Goal: Information Seeking & Learning: Learn about a topic

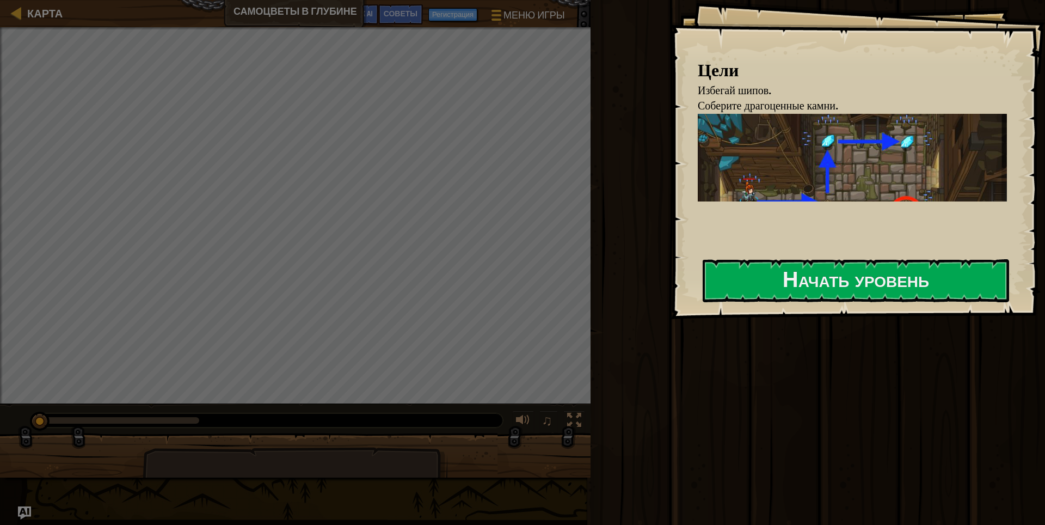
click at [845, 258] on div "Цели Избегай шипов. Соберите драгоценные камни. Помни как двигаться, это важно:…" at bounding box center [858, 159] width 375 height 319
click at [838, 271] on button "Начать уровень" at bounding box center [856, 280] width 307 height 43
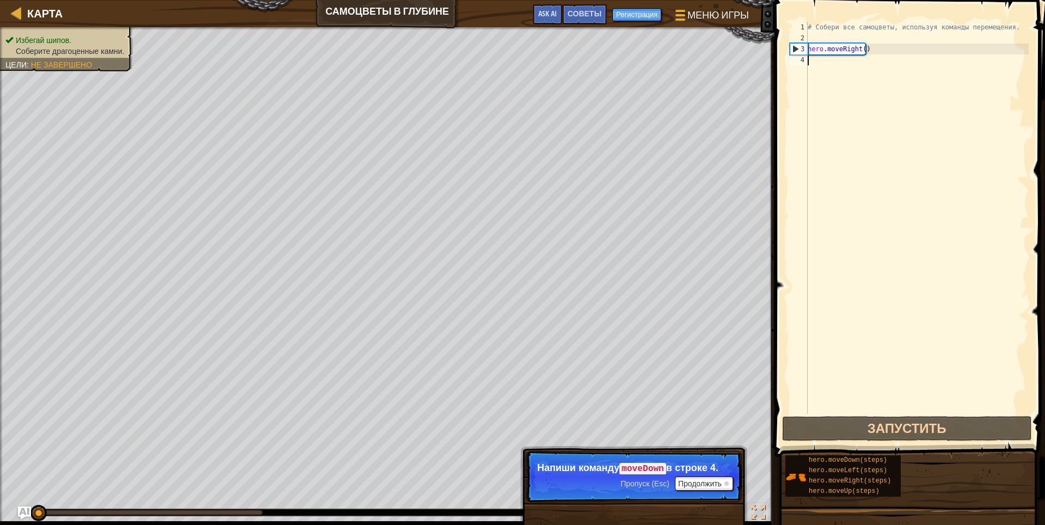
type textarea "hero.moveRight()"
click at [825, 32] on div "# Собери все самоцветы, используя команды перемещения. hero . moveRight ( )" at bounding box center [917, 229] width 223 height 414
click at [841, 52] on div "# Собери все самоцветы, используя команды перемещения. hero . moveRight ( )" at bounding box center [917, 229] width 223 height 414
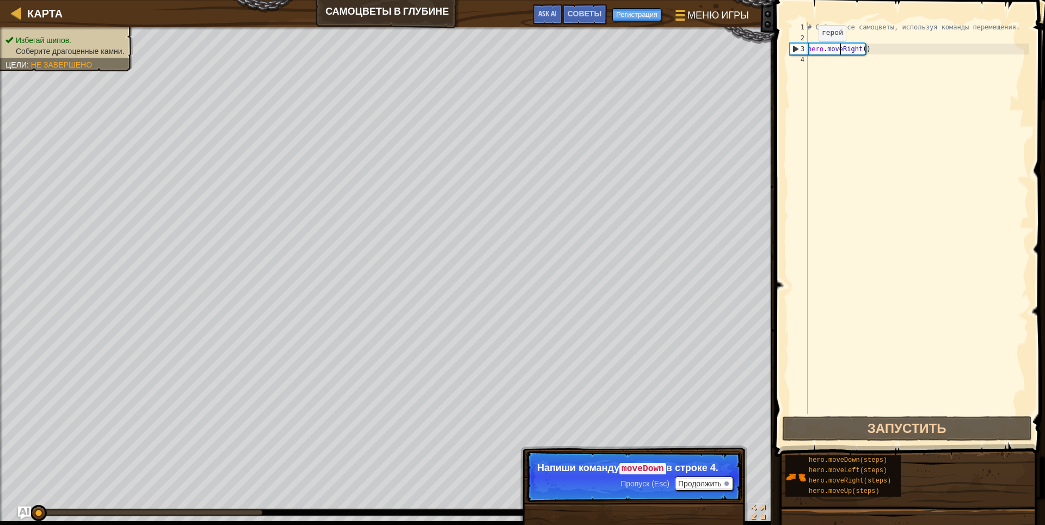
click at [798, 51] on div "3" at bounding box center [799, 49] width 17 height 11
click at [793, 49] on div "3" at bounding box center [799, 49] width 17 height 11
type textarea "hero.moveRight()"
click at [793, 49] on div "3" at bounding box center [799, 49] width 17 height 11
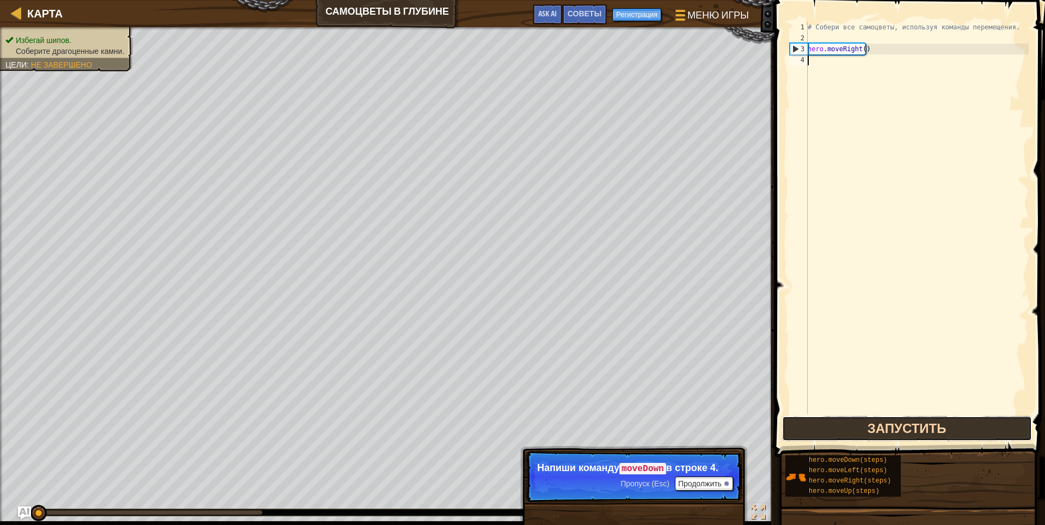
click at [887, 434] on button "Запустить" at bounding box center [907, 428] width 250 height 25
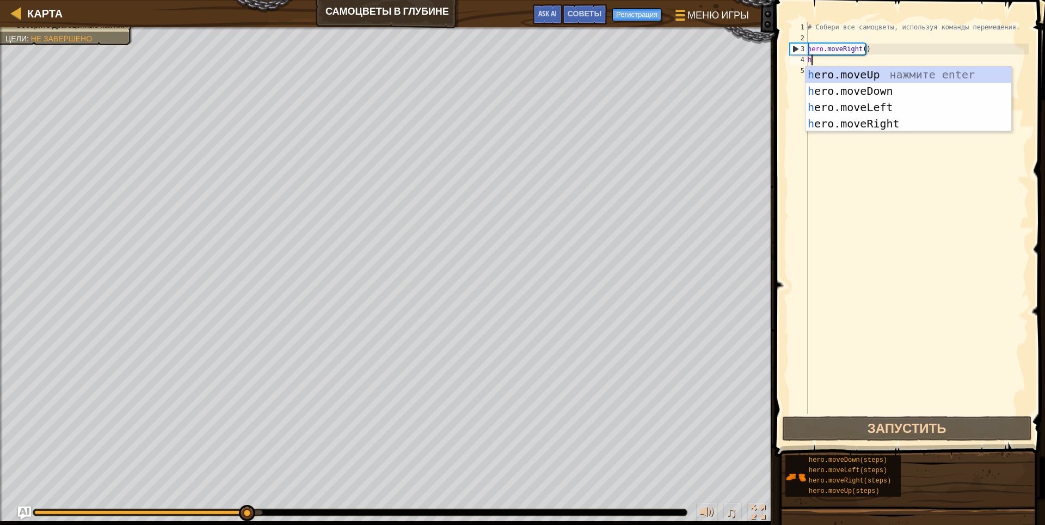
scroll to position [5, 0]
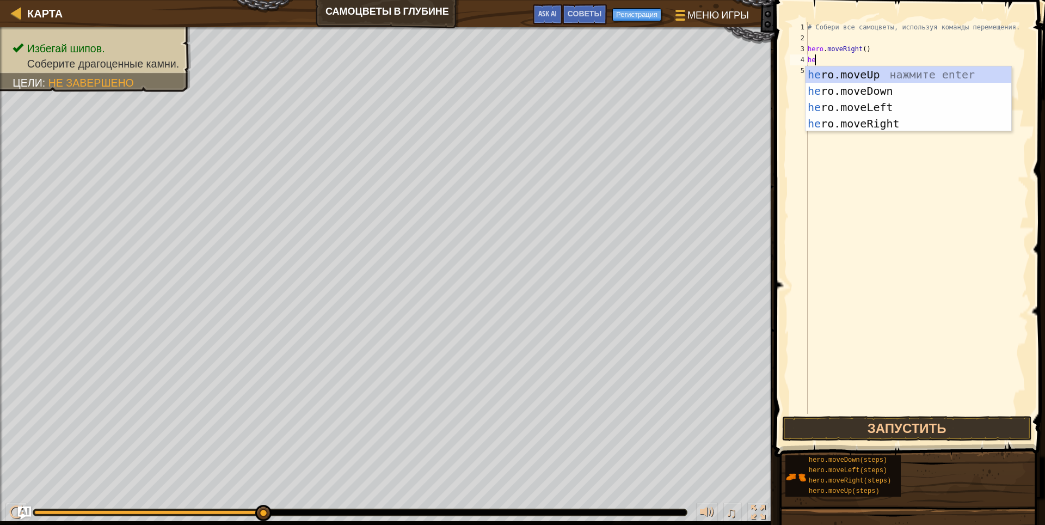
type textarea "her"
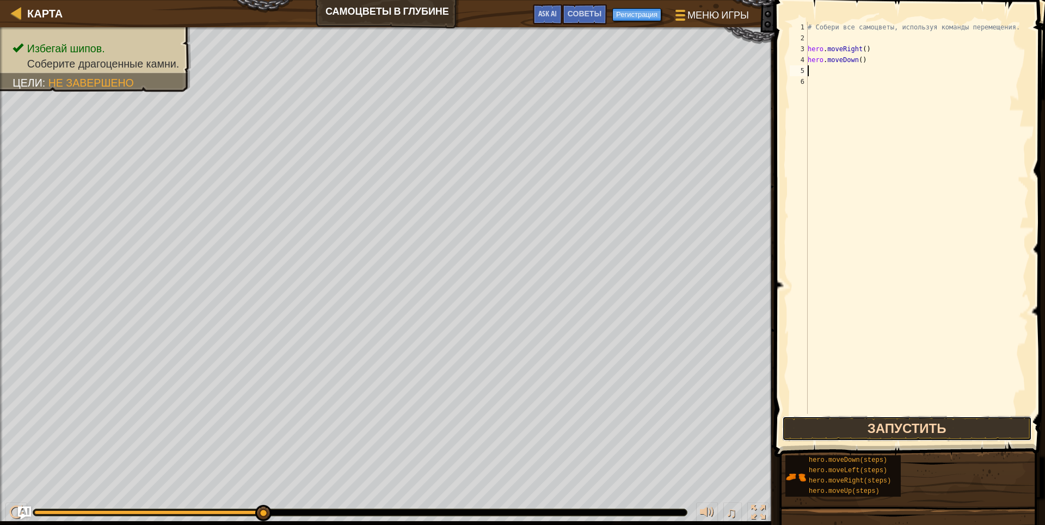
click at [909, 427] on button "Запустить" at bounding box center [907, 428] width 250 height 25
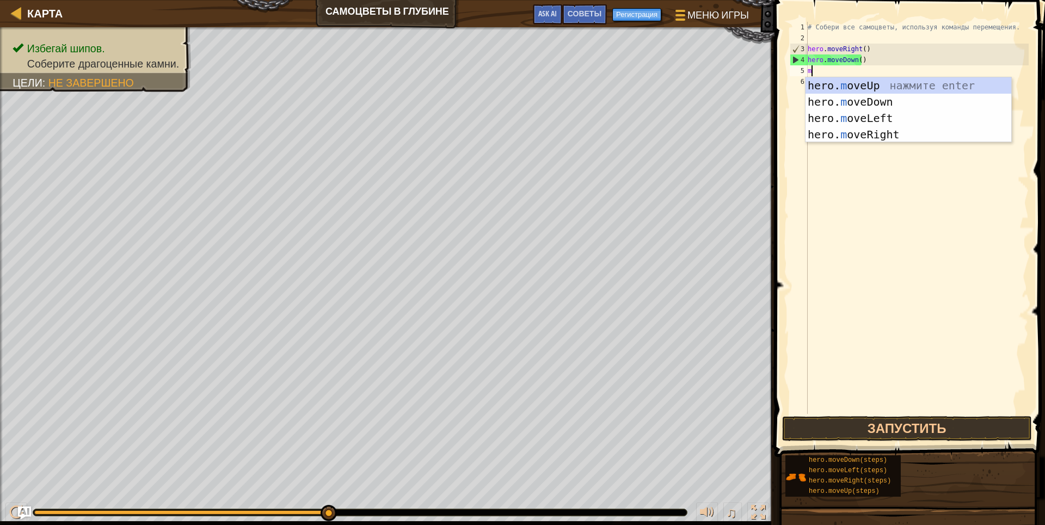
type textarea "mo"
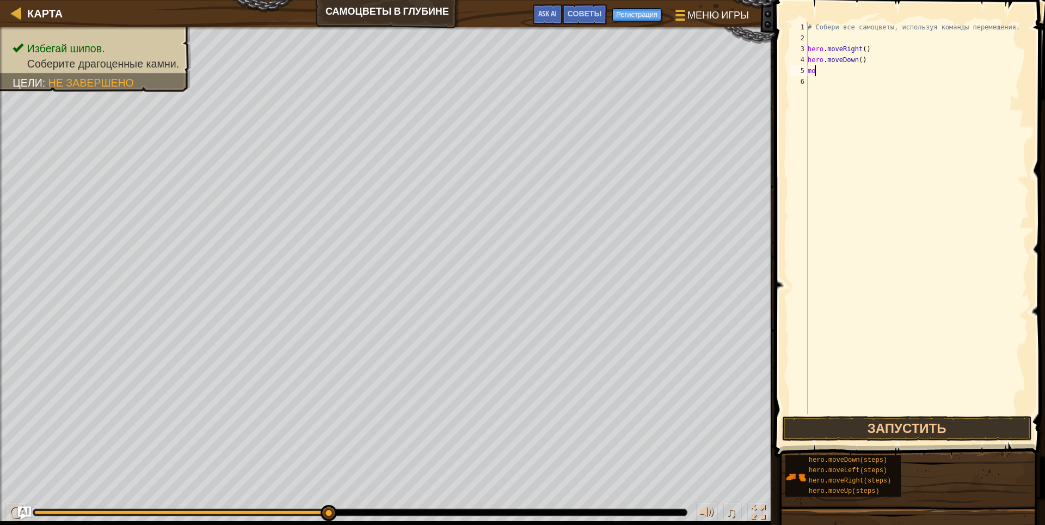
type textarea "m"
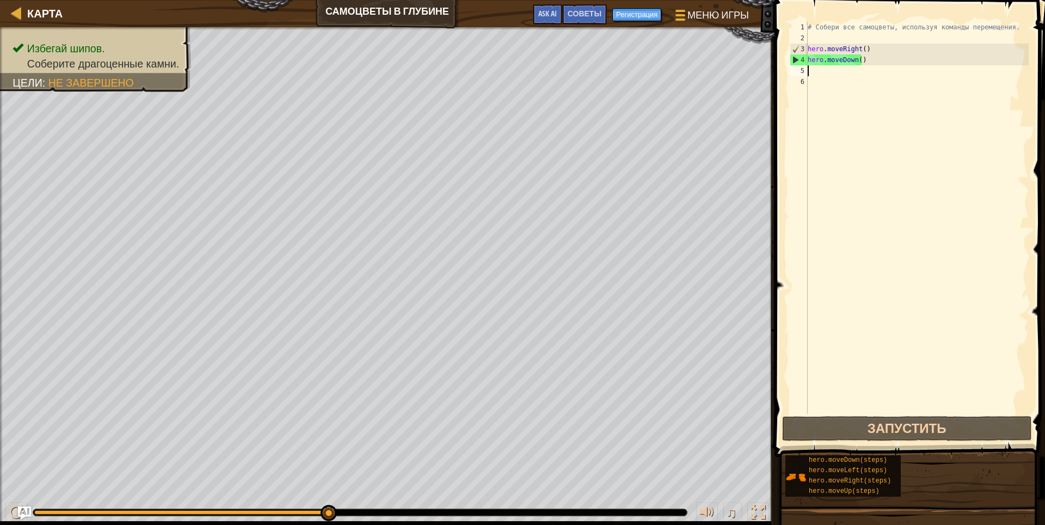
type textarea "he"
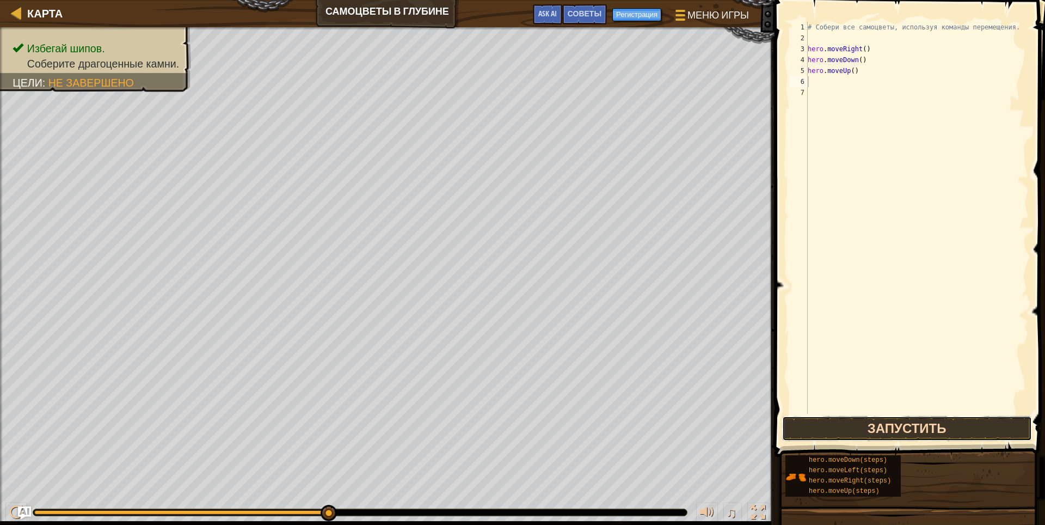
click at [890, 424] on button "Запустить" at bounding box center [907, 428] width 250 height 25
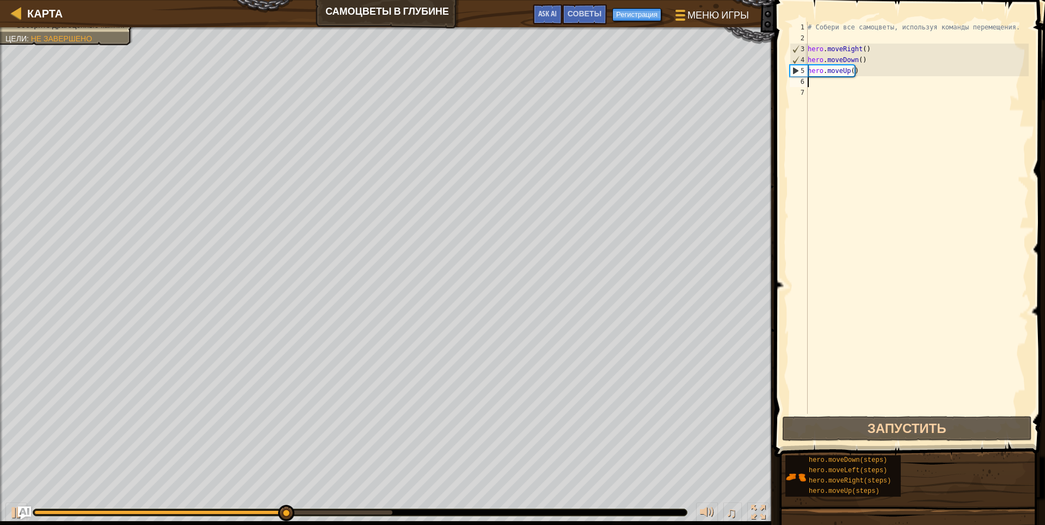
drag, startPoint x: 878, startPoint y: 82, endPoint x: 878, endPoint y: 73, distance: 8.2
click at [878, 79] on div "# Собери все самоцветы, используя команды перемещения. hero . moveRight ( ) her…" at bounding box center [917, 229] width 223 height 414
click at [875, 68] on div "# Собери все самоцветы, используя команды перемещения. hero . moveRight ( ) her…" at bounding box center [917, 229] width 223 height 414
type textarea "hero.moveUp()"
paste textarea "hero.moveUp()"
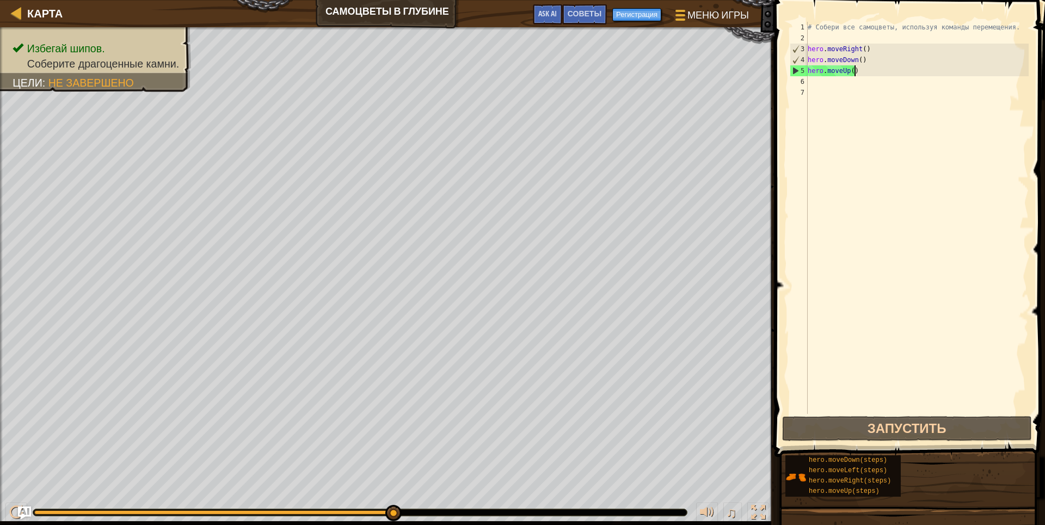
click at [872, 68] on div "# Собери все самоцветы, используя команды перемещения. hero . moveRight ( ) her…" at bounding box center [917, 229] width 223 height 414
type textarea "hero.moveUp()"
drag, startPoint x: 866, startPoint y: 69, endPoint x: 772, endPoint y: 72, distance: 94.3
click at [772, 72] on div "hero.moveUp() 1 2 3 4 5 6 7 # Собери все самоцветы, используя команды перемещен…" at bounding box center [908, 249] width 274 height 489
click at [851, 78] on div "# Собери все самоцветы, используя команды перемещения. hero . moveRight ( ) her…" at bounding box center [917, 229] width 223 height 414
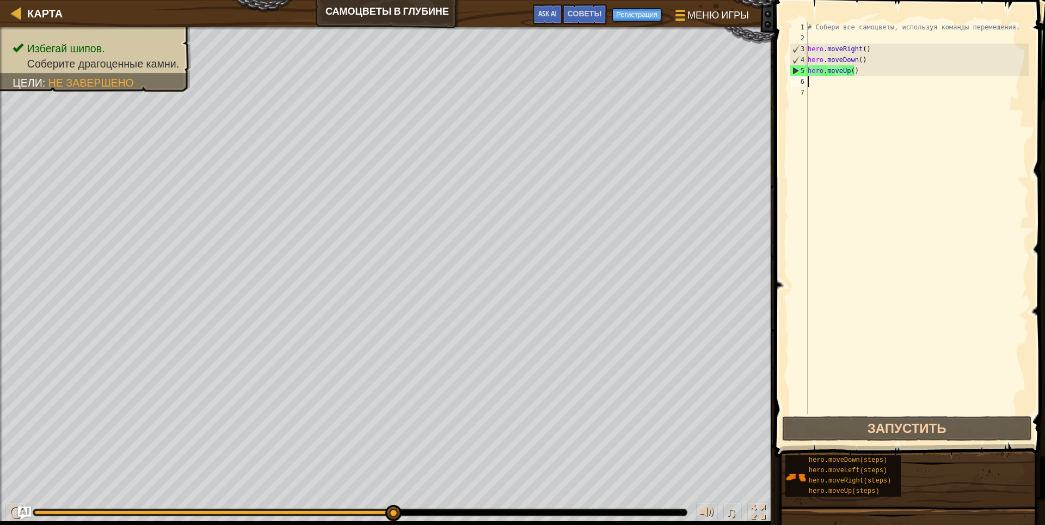
paste textarea "hero.moveUp()"
type textarea "hero.moveUp()"
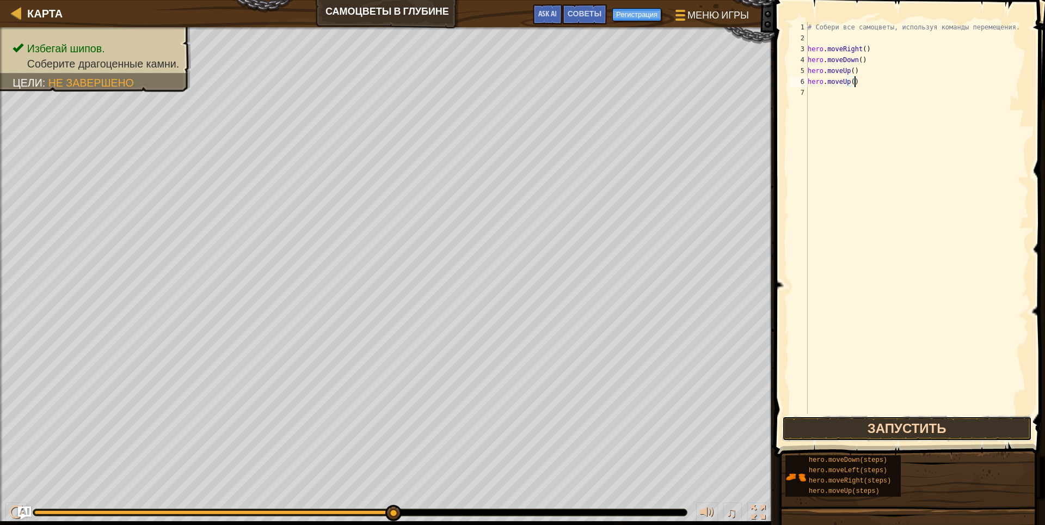
click at [938, 428] on button "Запустить" at bounding box center [907, 428] width 250 height 25
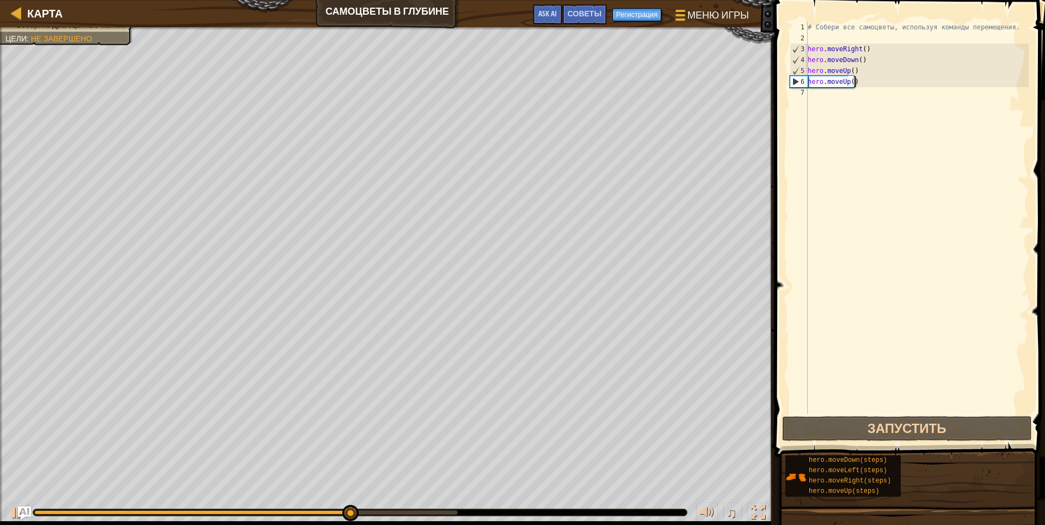
click at [838, 94] on div "# Собери все самоцветы, используя команды перемещения. hero . moveRight ( ) her…" at bounding box center [917, 229] width 223 height 414
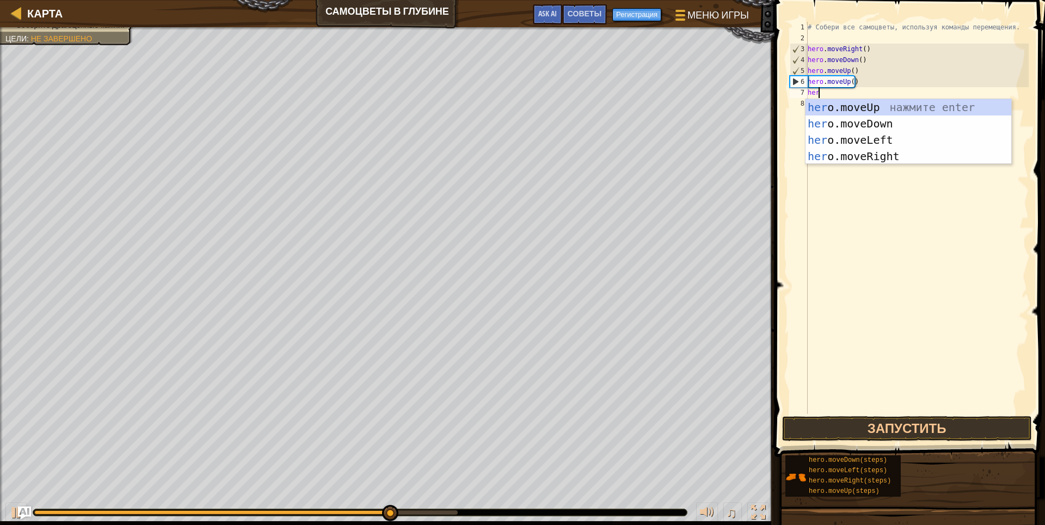
type textarea "hero"
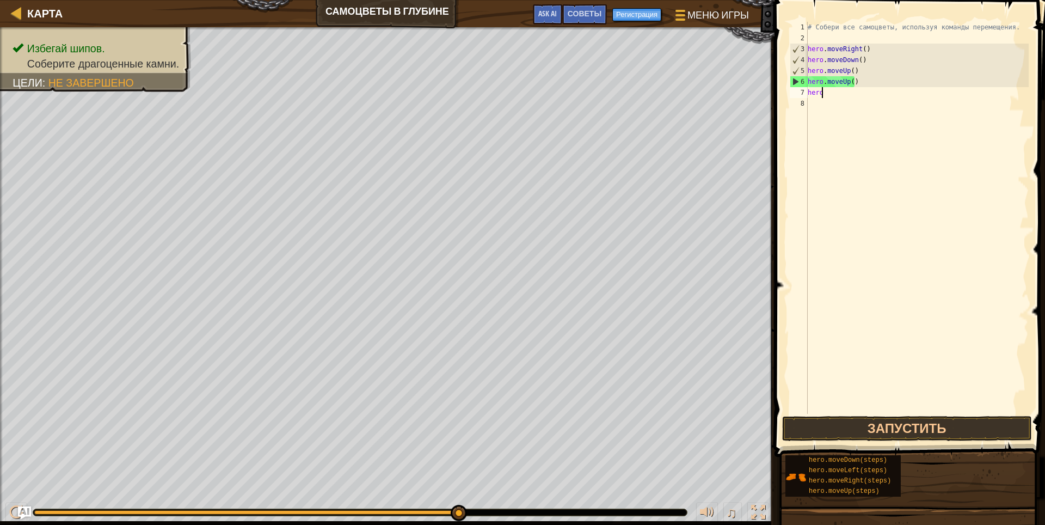
type textarea "hero."
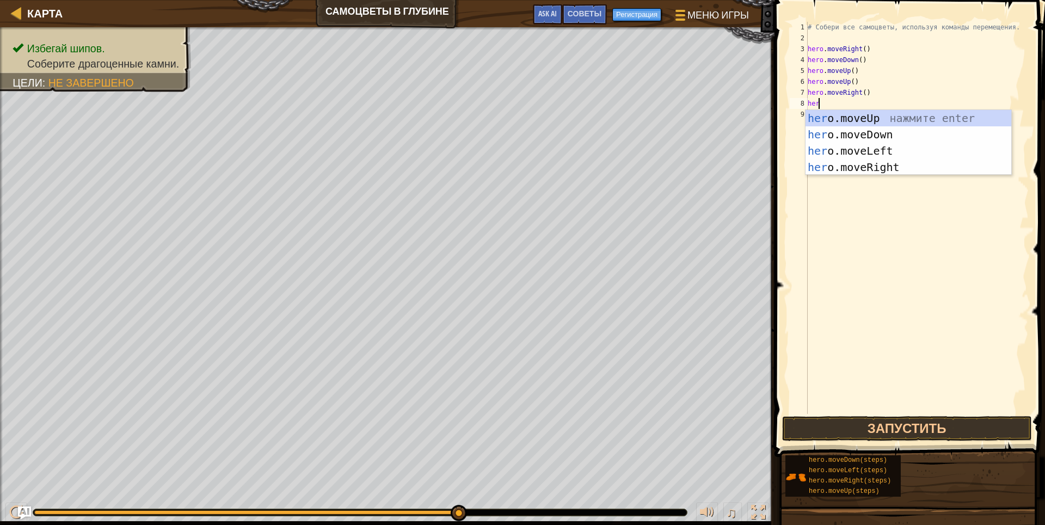
type textarea "hero"
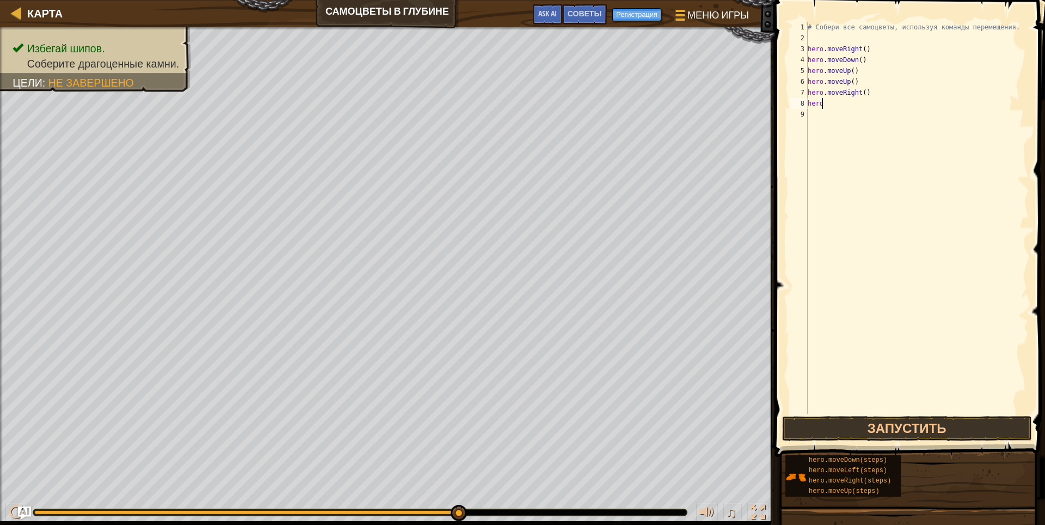
type textarea "hero."
click at [909, 430] on button "Запустить" at bounding box center [907, 428] width 250 height 25
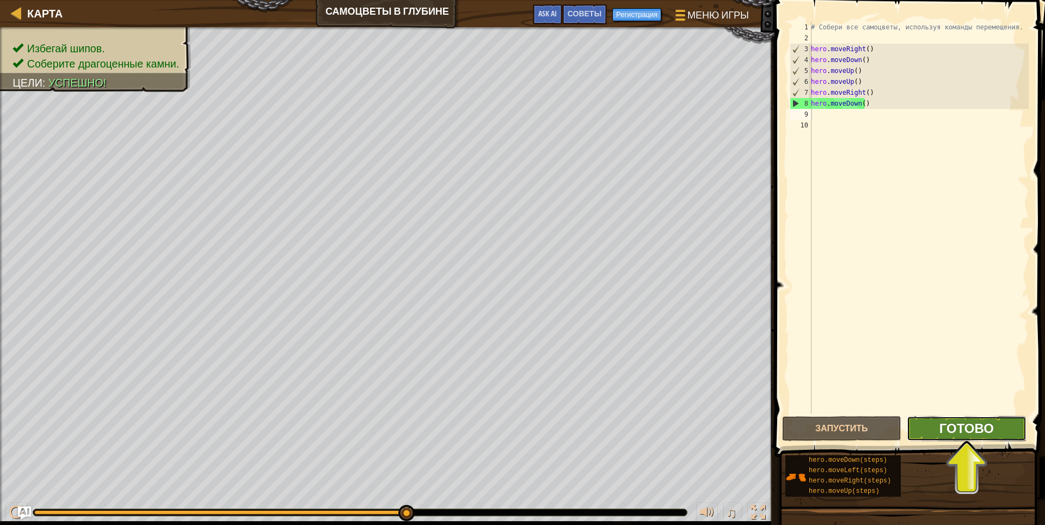
click at [959, 432] on span "Готово" at bounding box center [967, 427] width 54 height 17
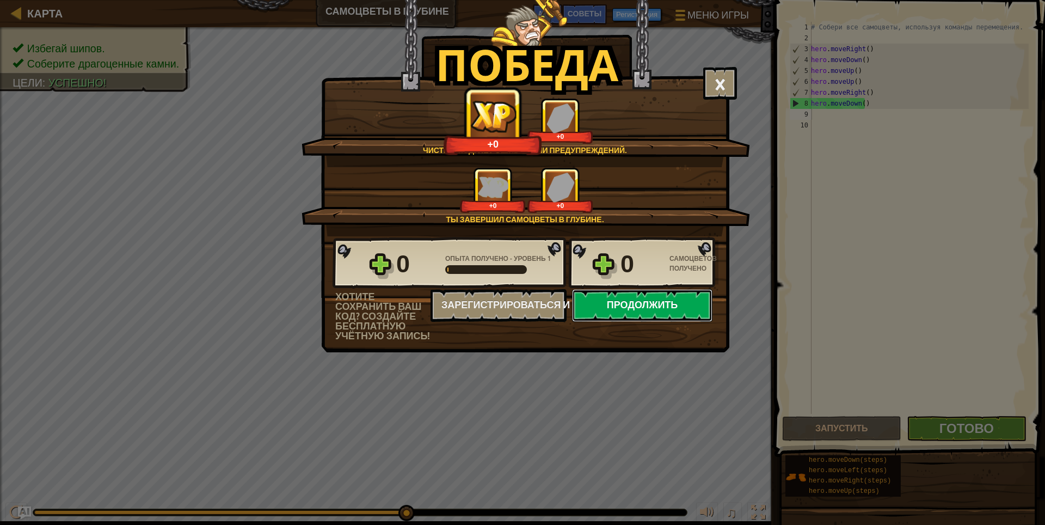
click at [633, 304] on button "Продолжить" at bounding box center [642, 305] width 140 height 33
select select "ru"
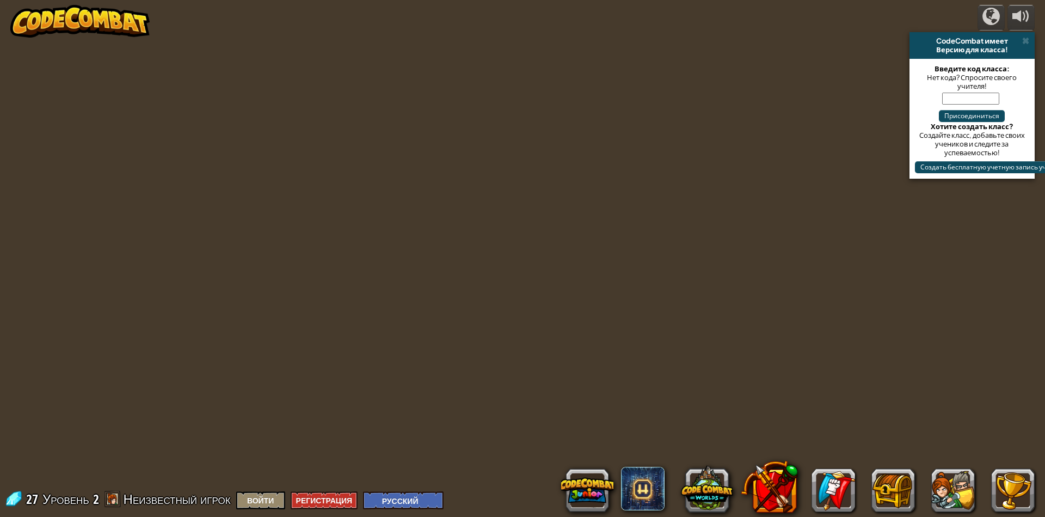
select select "ru"
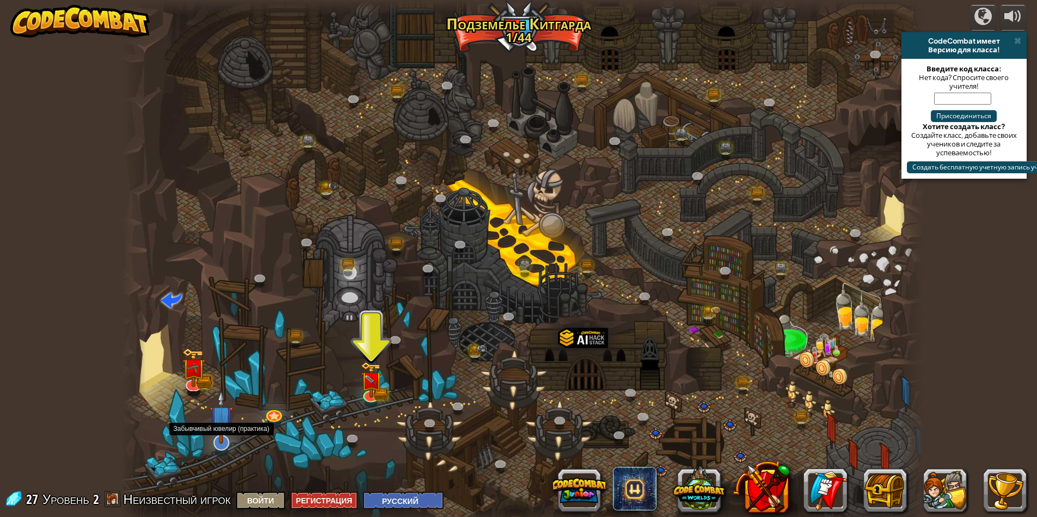
click at [230, 431] on img at bounding box center [221, 417] width 23 height 54
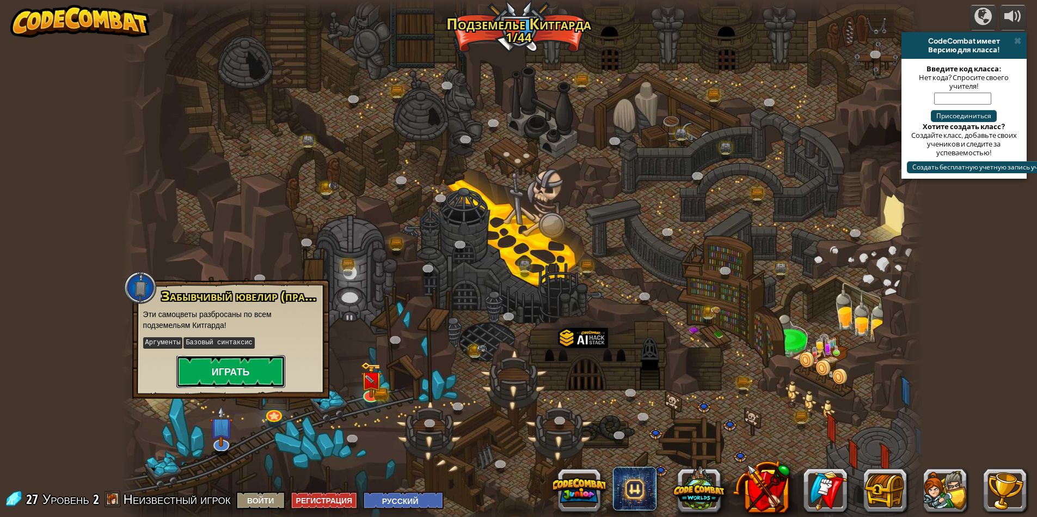
click at [233, 376] on button "Играть" at bounding box center [230, 371] width 109 height 33
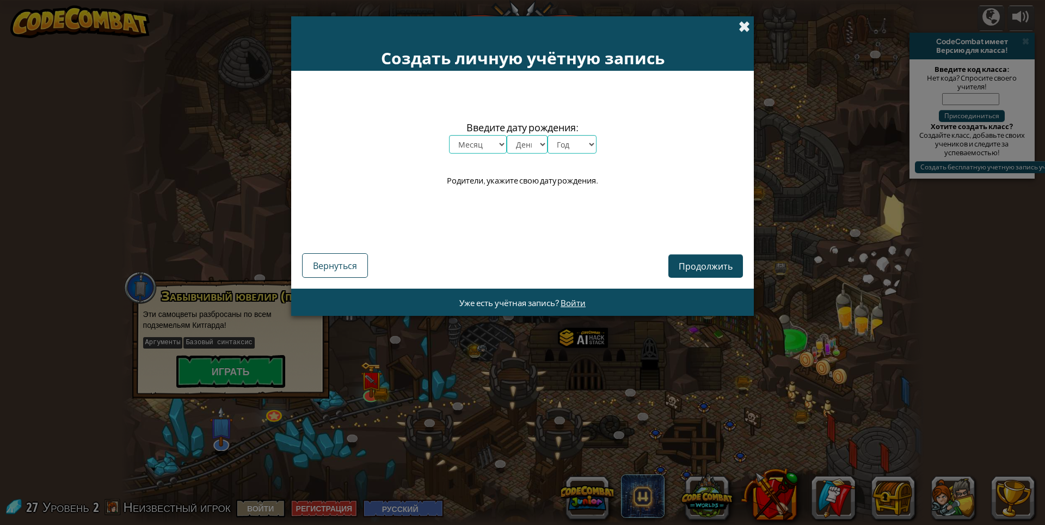
click at [745, 27] on span at bounding box center [744, 26] width 11 height 11
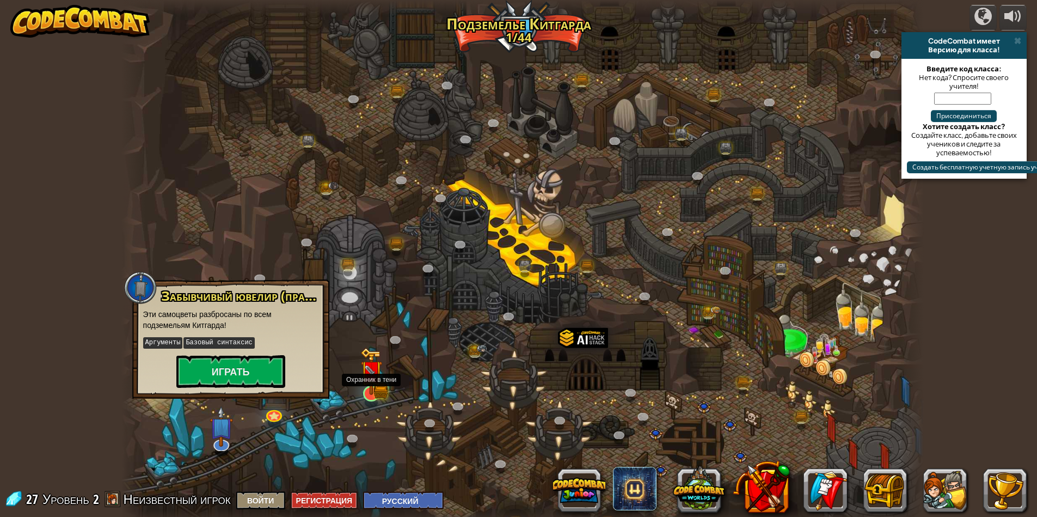
click at [376, 374] on img at bounding box center [371, 371] width 13 height 13
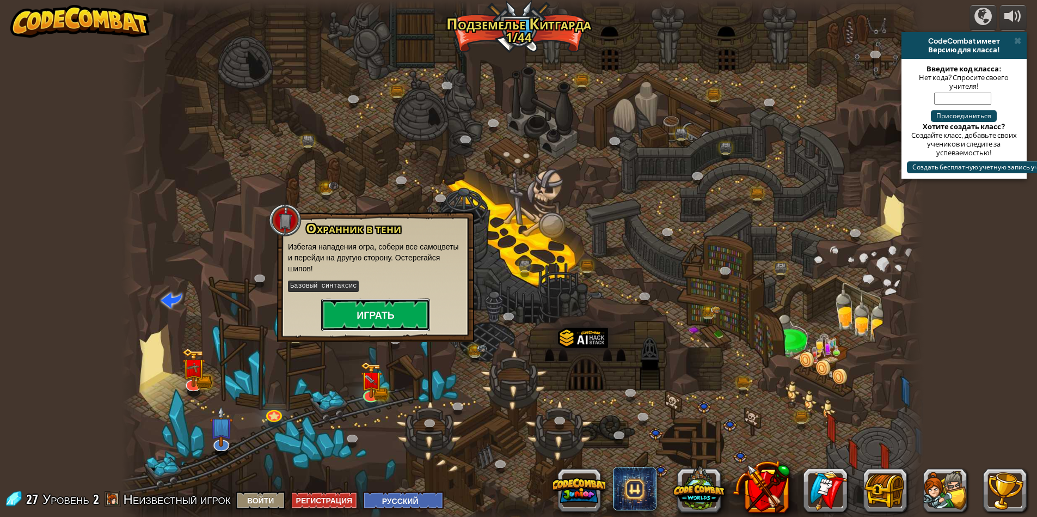
click at [367, 316] on button "Играть" at bounding box center [375, 314] width 109 height 33
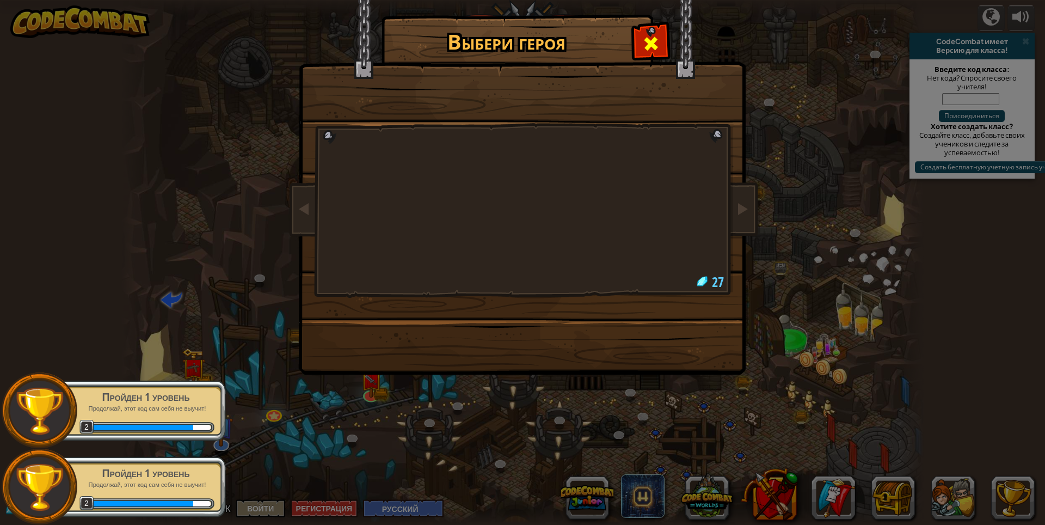
click at [654, 49] on span at bounding box center [650, 43] width 17 height 17
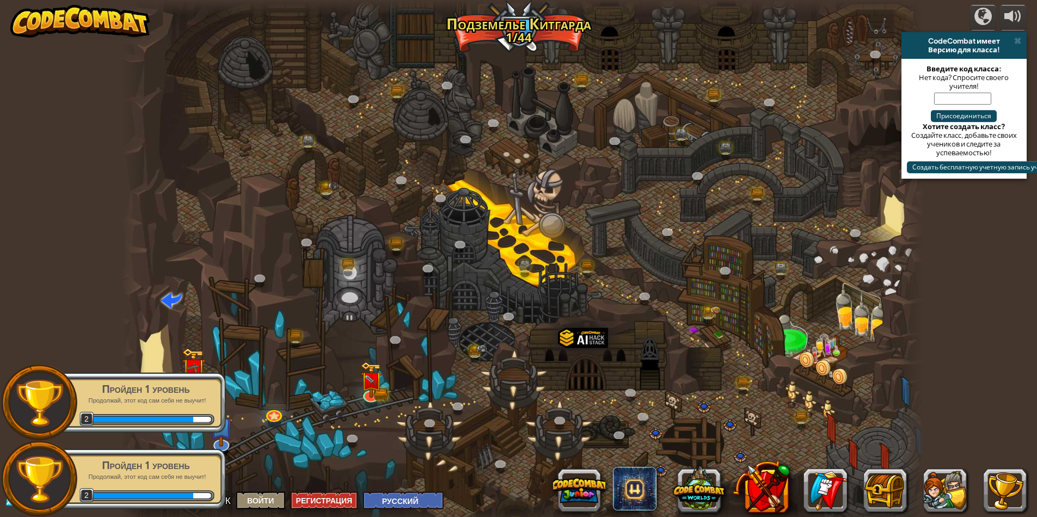
drag, startPoint x: 551, startPoint y: 182, endPoint x: 596, endPoint y: 186, distance: 45.3
click at [596, 186] on div at bounding box center [522, 262] width 803 height 525
drag, startPoint x: 661, startPoint y: 182, endPoint x: 602, endPoint y: 207, distance: 63.7
click at [547, 197] on div at bounding box center [522, 262] width 803 height 525
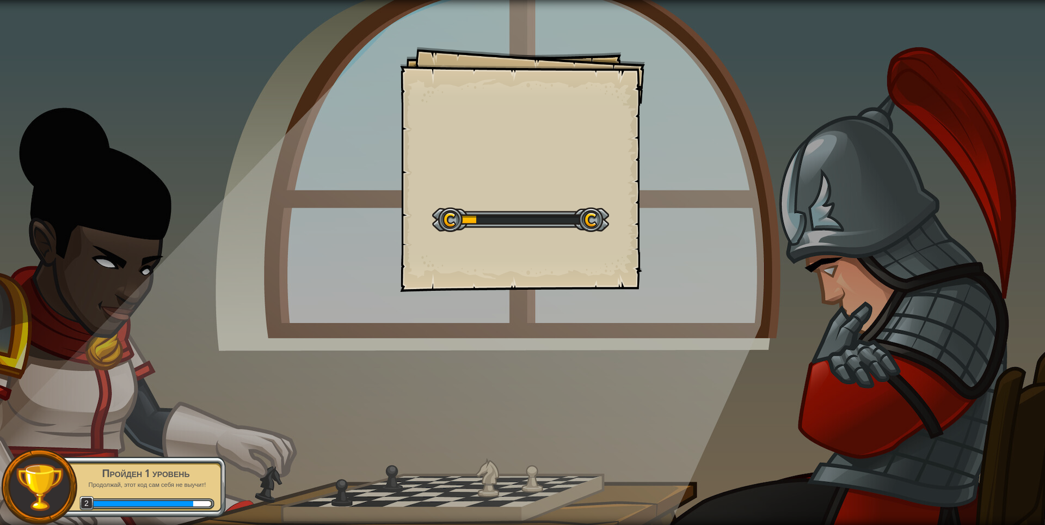
drag, startPoint x: 452, startPoint y: 198, endPoint x: 448, endPoint y: 214, distance: 17.1
click at [451, 201] on div "Start Level" at bounding box center [520, 219] width 177 height 44
click at [58, 469] on img at bounding box center [40, 487] width 50 height 50
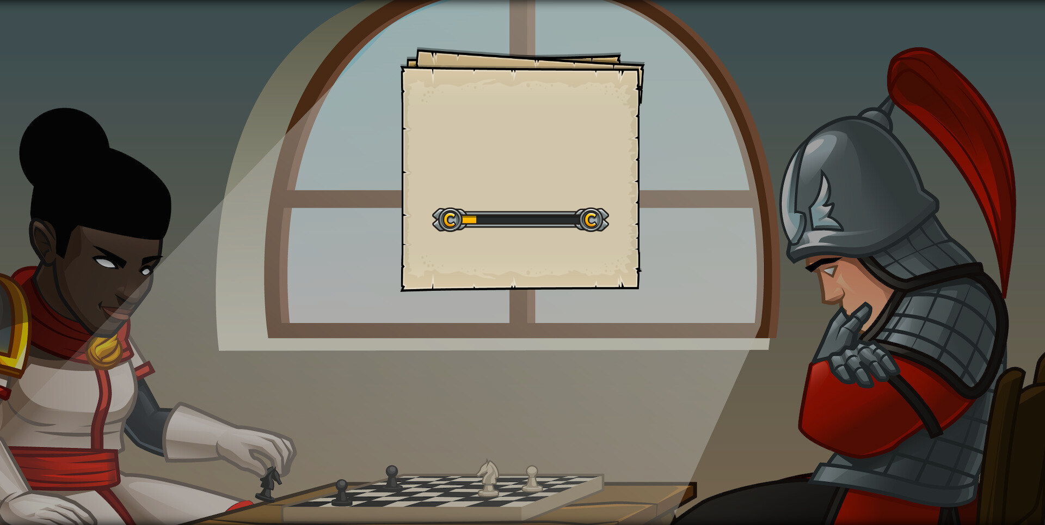
click at [485, 229] on div at bounding box center [520, 219] width 177 height 24
drag, startPoint x: 533, startPoint y: 197, endPoint x: 495, endPoint y: 216, distance: 42.1
click at [514, 212] on div "Start Level" at bounding box center [520, 219] width 177 height 44
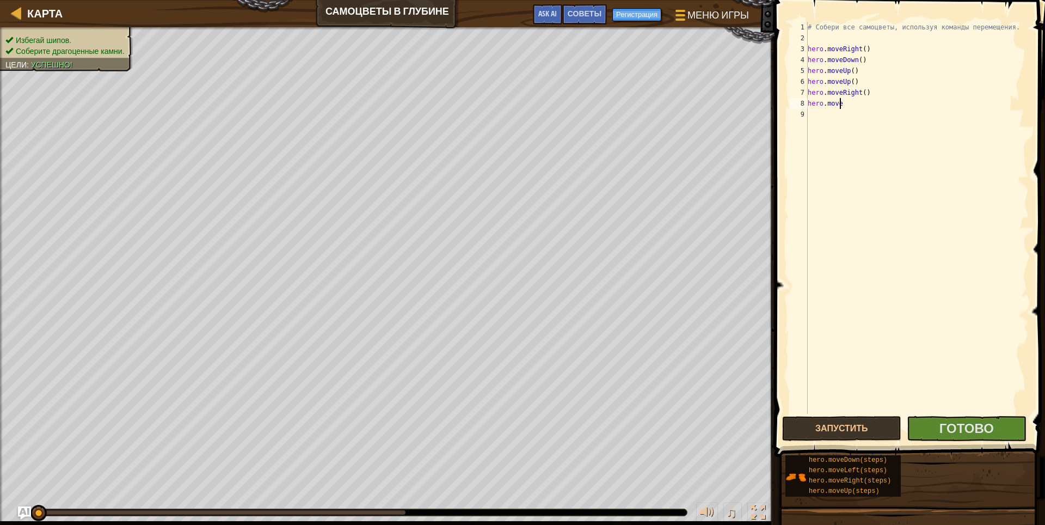
type textarea "h"
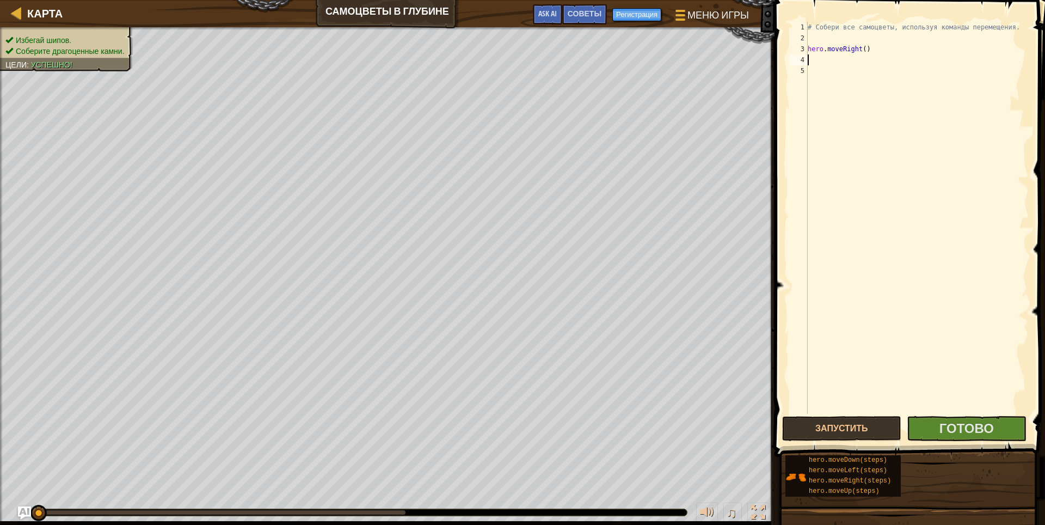
type textarea "hero.moveRight()"
